Goal: Information Seeking & Learning: Learn about a topic

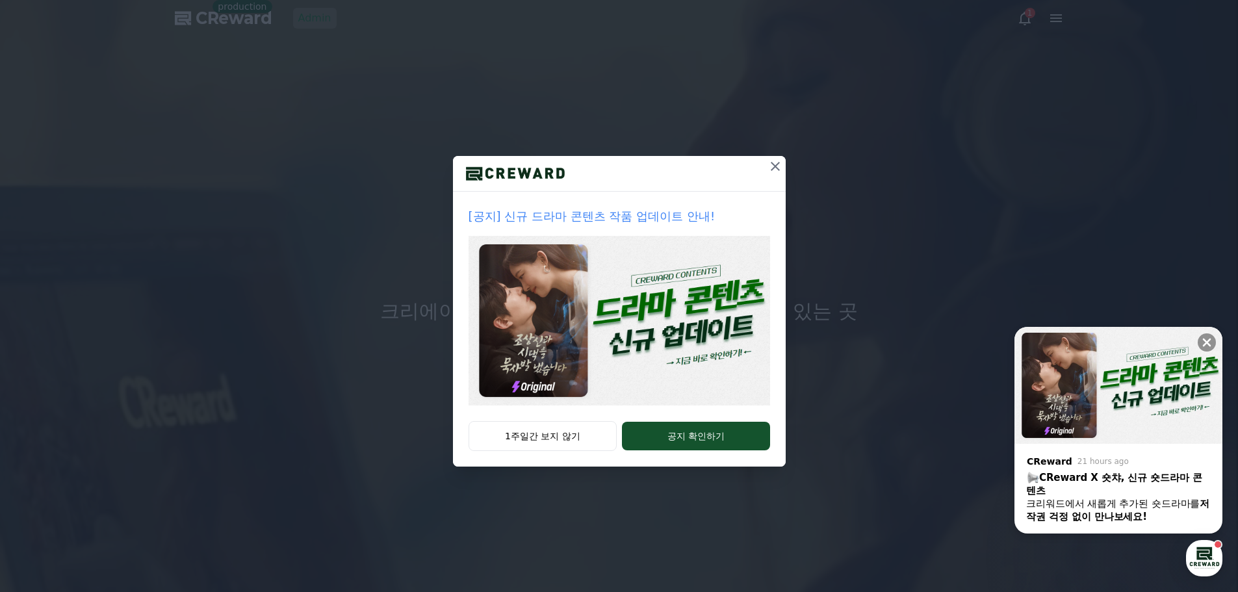
click at [651, 368] on img at bounding box center [618, 321] width 301 height 170
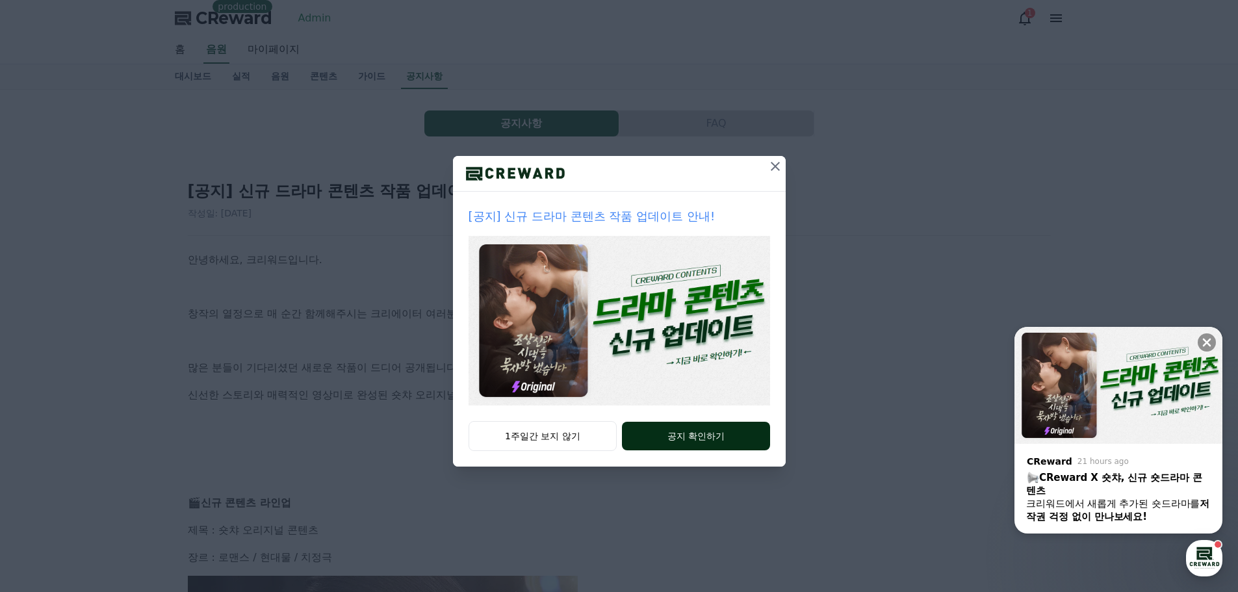
click at [653, 433] on button "공지 확인하기" at bounding box center [695, 436] width 147 height 29
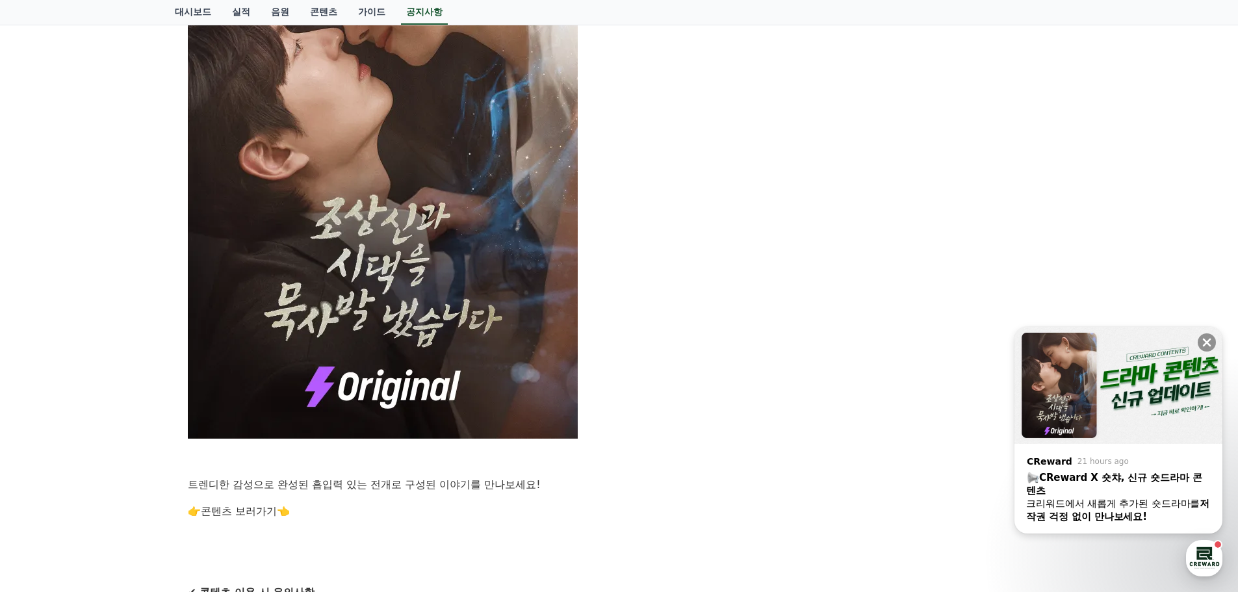
scroll to position [780, 0]
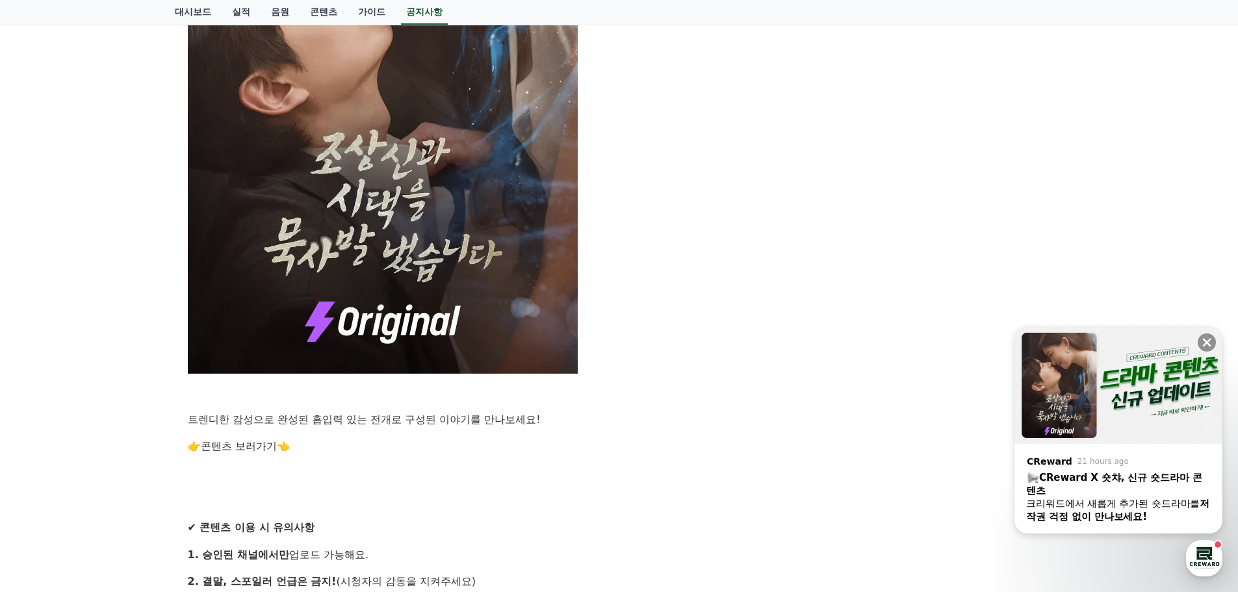
click at [248, 444] on link "콘텐츠 보러가기" at bounding box center [239, 446] width 76 height 12
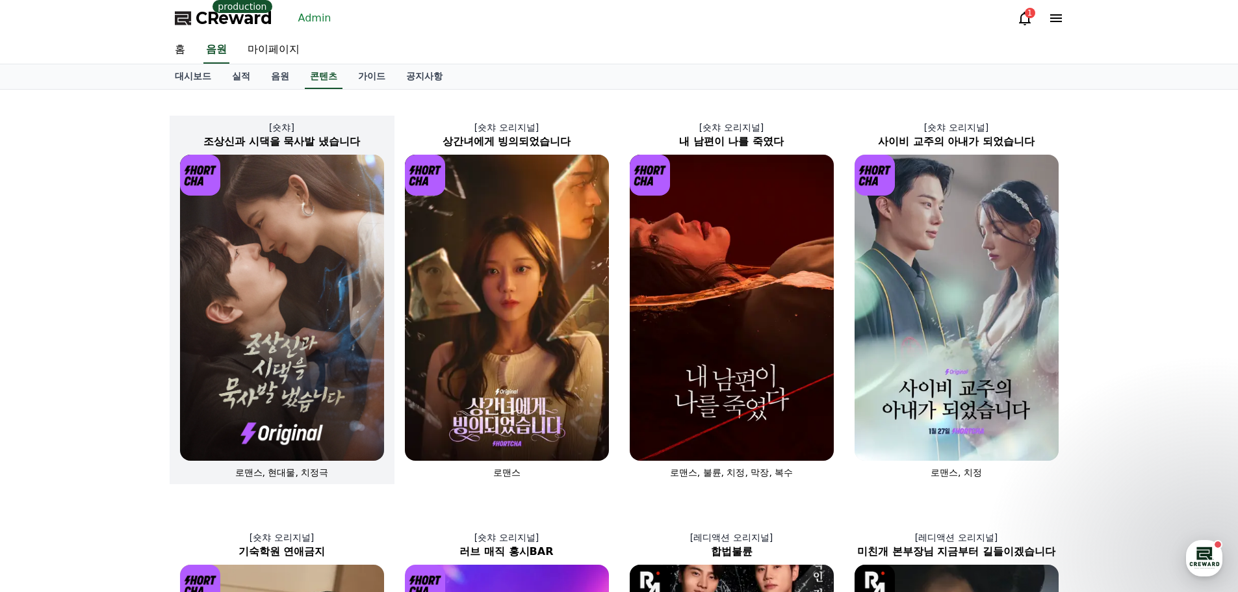
drag, startPoint x: 0, startPoint y: 0, endPoint x: 259, endPoint y: 248, distance: 358.0
click at [259, 248] on img at bounding box center [282, 308] width 204 height 306
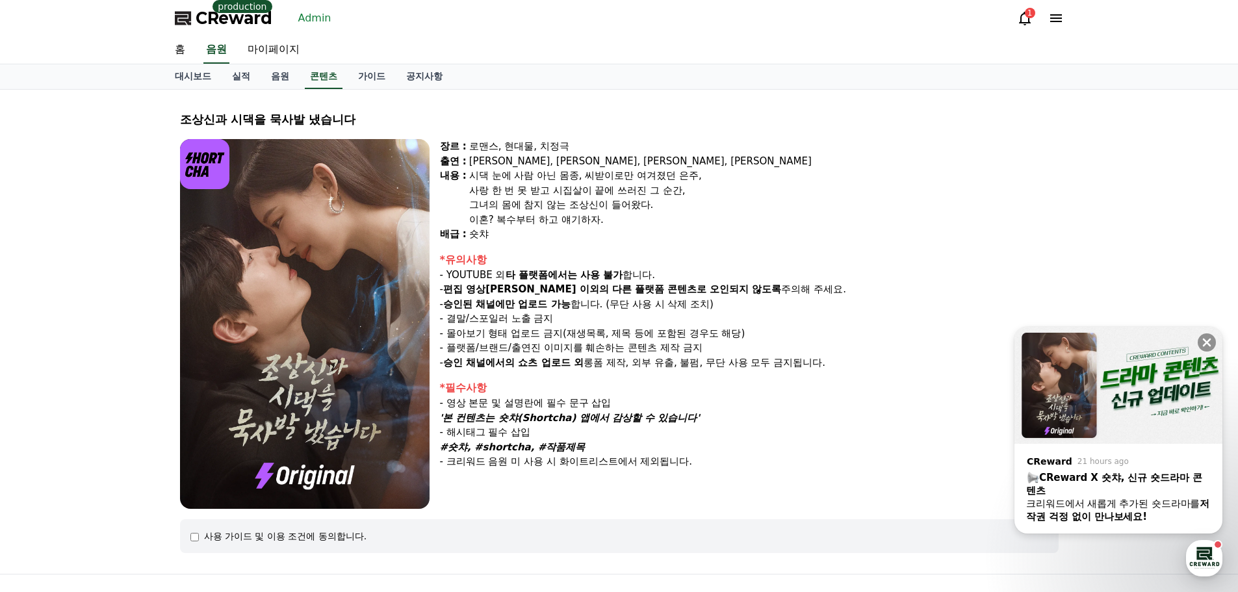
click at [699, 417] on p "'본 컨텐츠는 숏챠(Shortcha) 앱에서 감상할 수 있습니다'" at bounding box center [749, 418] width 619 height 15
click at [538, 406] on p "- 영상 본문 및 설명란에 필수 문구 삽입" at bounding box center [749, 403] width 619 height 15
